Goal: Register for event/course

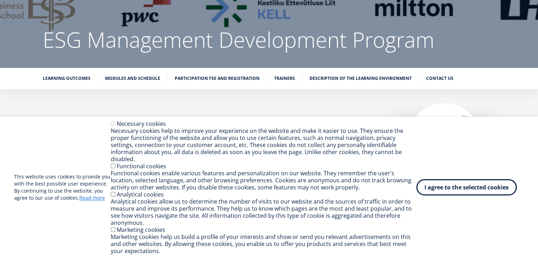
scroll to position [46, 0]
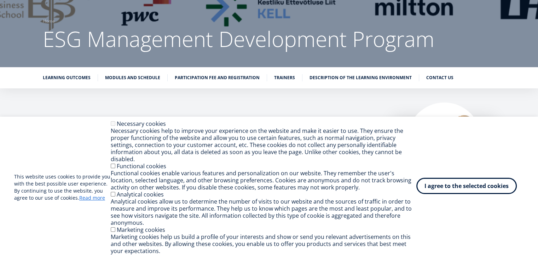
click at [438, 187] on font "I agree to the selected cookies" at bounding box center [467, 186] width 84 height 8
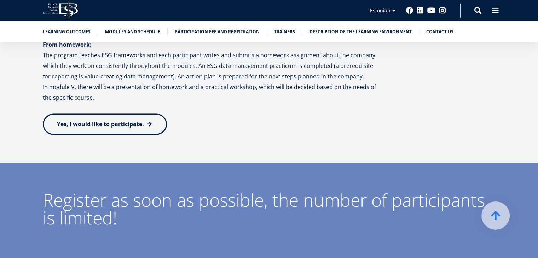
scroll to position [1057, 0]
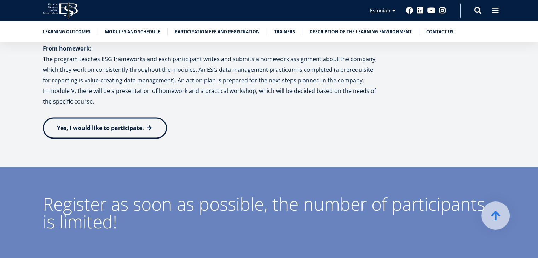
scroll to position [1056, 0]
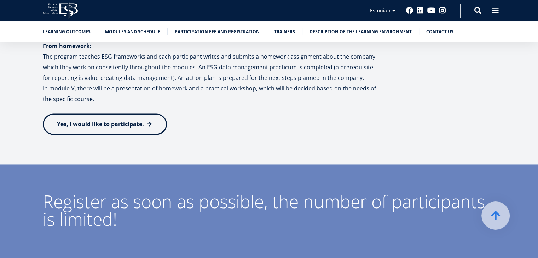
click at [86, 125] on font "Yes, I would like to participate." at bounding box center [100, 124] width 87 height 8
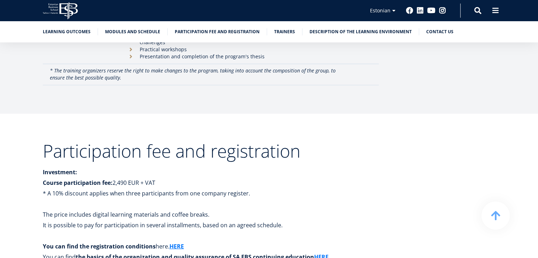
scroll to position [2049, 0]
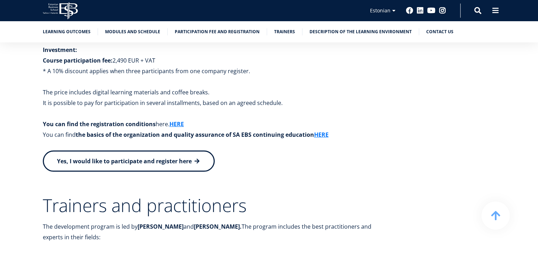
scroll to position [2123, 0]
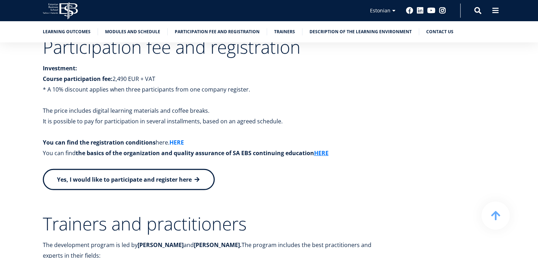
click at [177, 139] on font "HERE" at bounding box center [177, 143] width 15 height 8
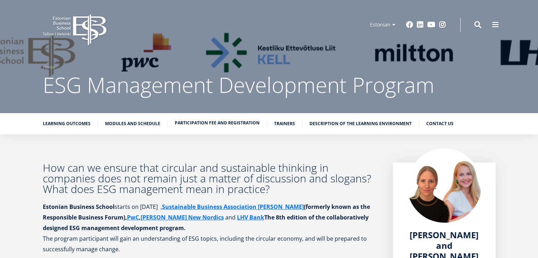
click at [205, 126] on link "Participation fee and registration" at bounding box center [217, 123] width 85 height 7
